Goal: Transaction & Acquisition: Obtain resource

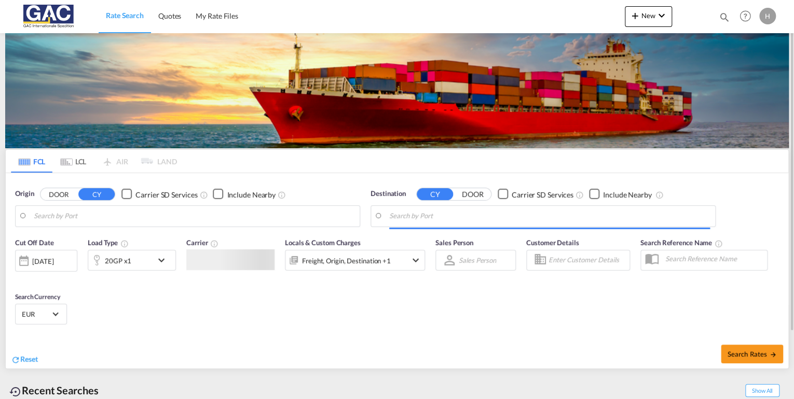
type input "[GEOGRAPHIC_DATA], DEBRV"
type input "[GEOGRAPHIC_DATA], [GEOGRAPHIC_DATA], [GEOGRAPHIC_DATA]"
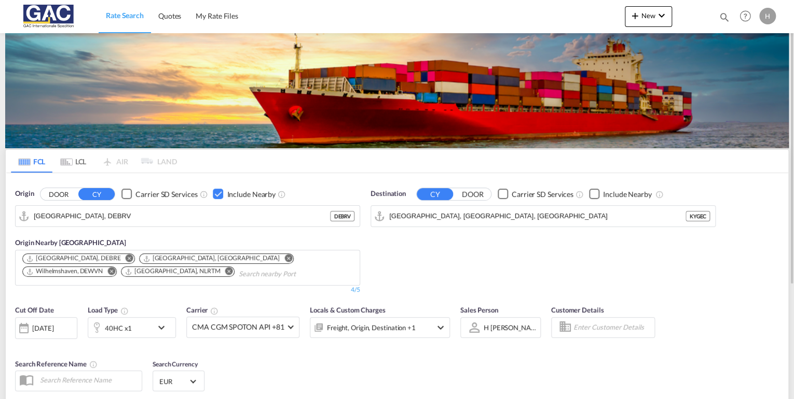
click at [138, 327] on div "40HC x1" at bounding box center [120, 327] width 64 height 21
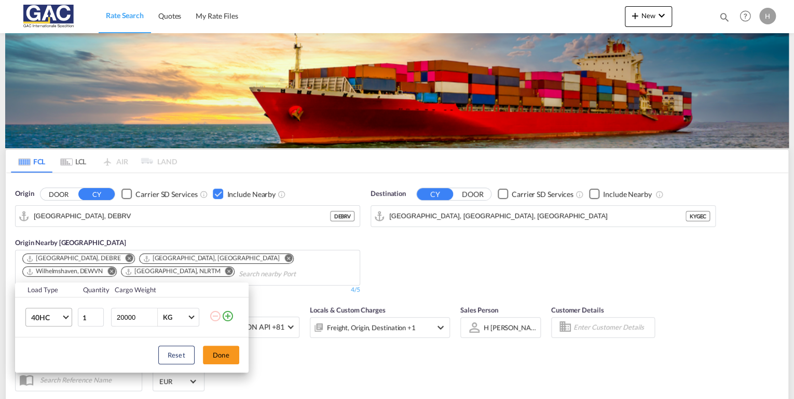
click at [53, 320] on span "40HC" at bounding box center [46, 318] width 30 height 10
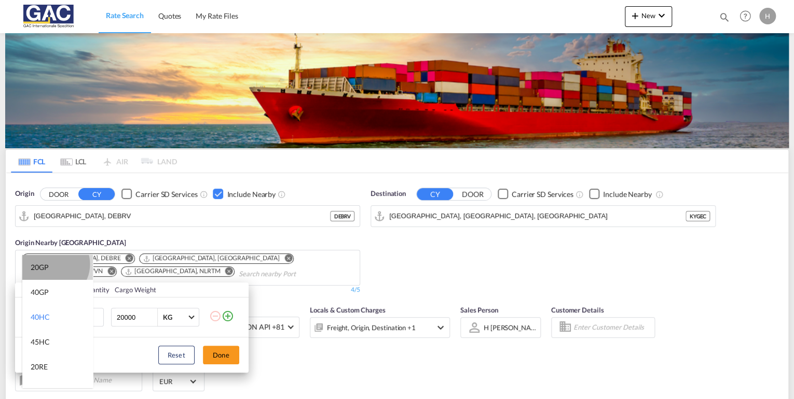
click at [52, 265] on md-option "20GP" at bounding box center [57, 267] width 71 height 25
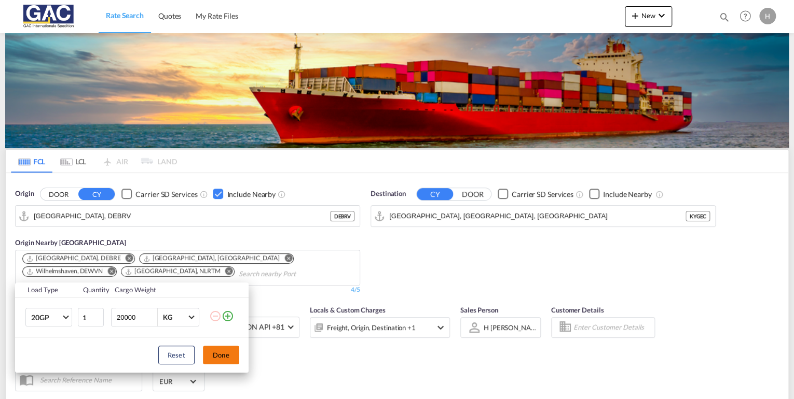
click at [220, 355] on button "Done" at bounding box center [221, 355] width 36 height 19
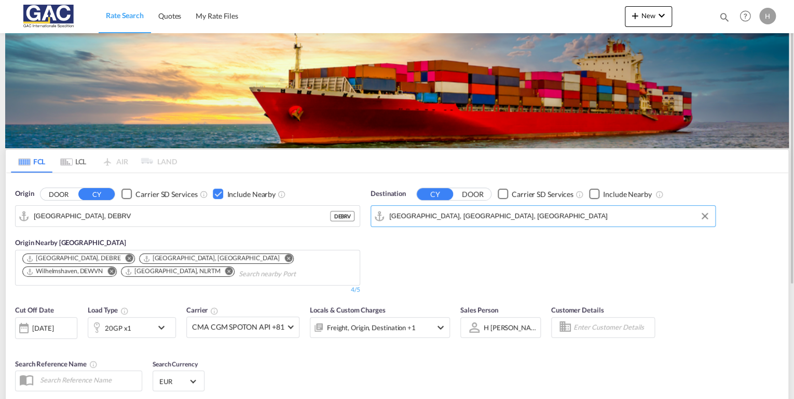
drag, startPoint x: 439, startPoint y: 212, endPoint x: 534, endPoint y: 216, distance: 95.6
click at [534, 216] on input "[GEOGRAPHIC_DATA], [GEOGRAPHIC_DATA], [GEOGRAPHIC_DATA]" at bounding box center [549, 217] width 321 height 16
drag, startPoint x: 534, startPoint y: 216, endPoint x: 458, endPoint y: 208, distance: 76.7
click at [458, 209] on input "[GEOGRAPHIC_DATA], [GEOGRAPHIC_DATA], [GEOGRAPHIC_DATA]" at bounding box center [549, 217] width 321 height 16
click at [710, 216] on button "Clear Input" at bounding box center [705, 217] width 16 height 16
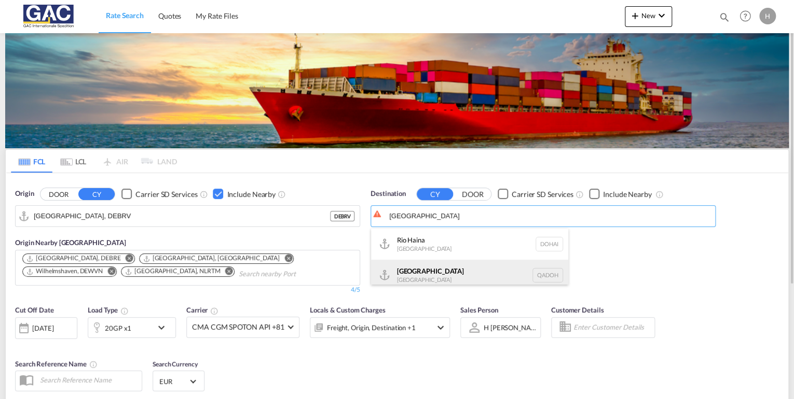
click at [416, 274] on div "Doha [GEOGRAPHIC_DATA] [GEOGRAPHIC_DATA]" at bounding box center [469, 275] width 197 height 31
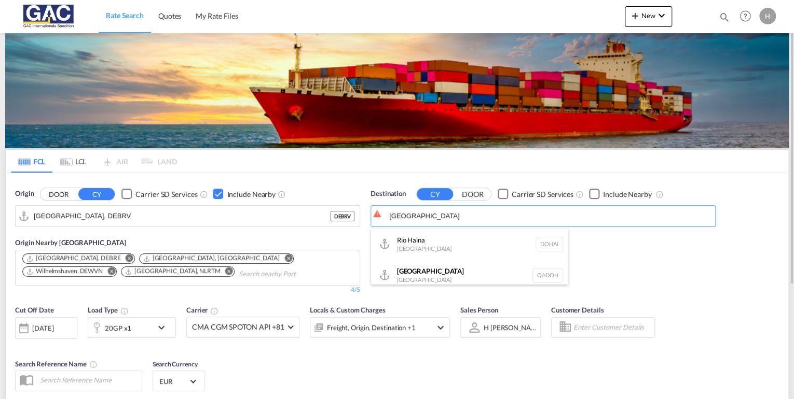
type input "[GEOGRAPHIC_DATA], QADOH"
click at [593, 196] on div "Checkbox No Ink" at bounding box center [594, 194] width 10 height 10
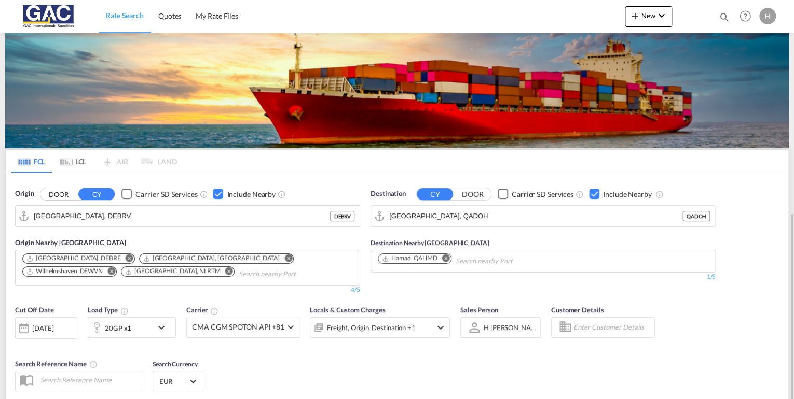
scroll to position [124, 0]
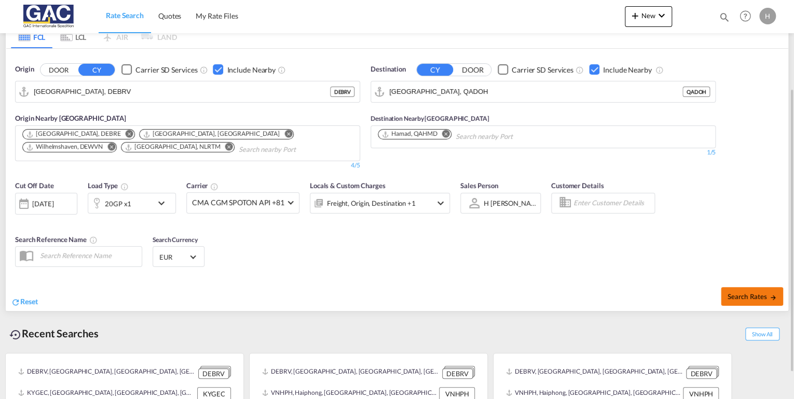
click at [734, 290] on button "Search Rates" at bounding box center [751, 296] width 62 height 19
type input "DEBRV to QADOH / [DATE]"
